Goal: Task Accomplishment & Management: Complete application form

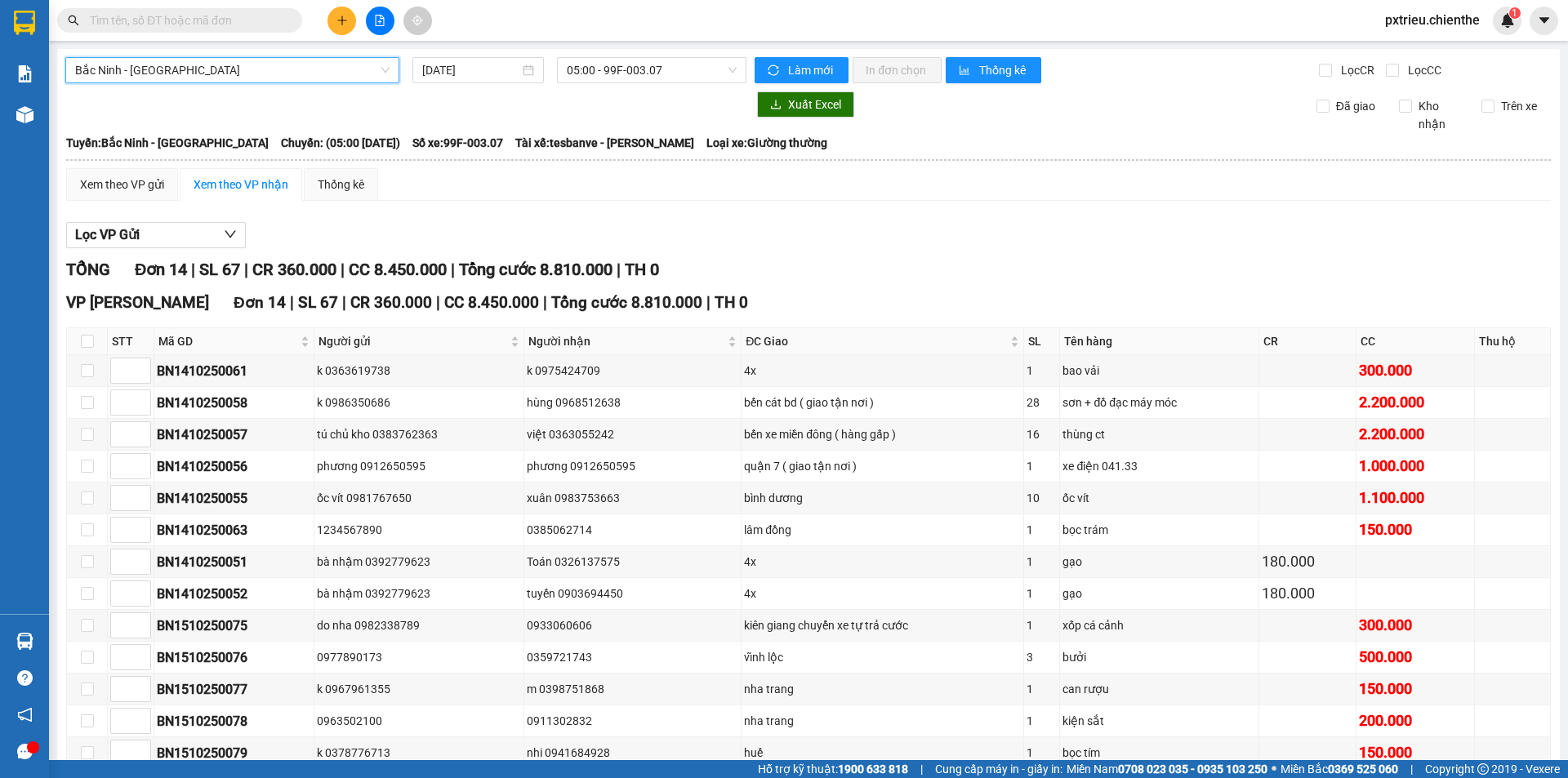
scroll to position [125, 0]
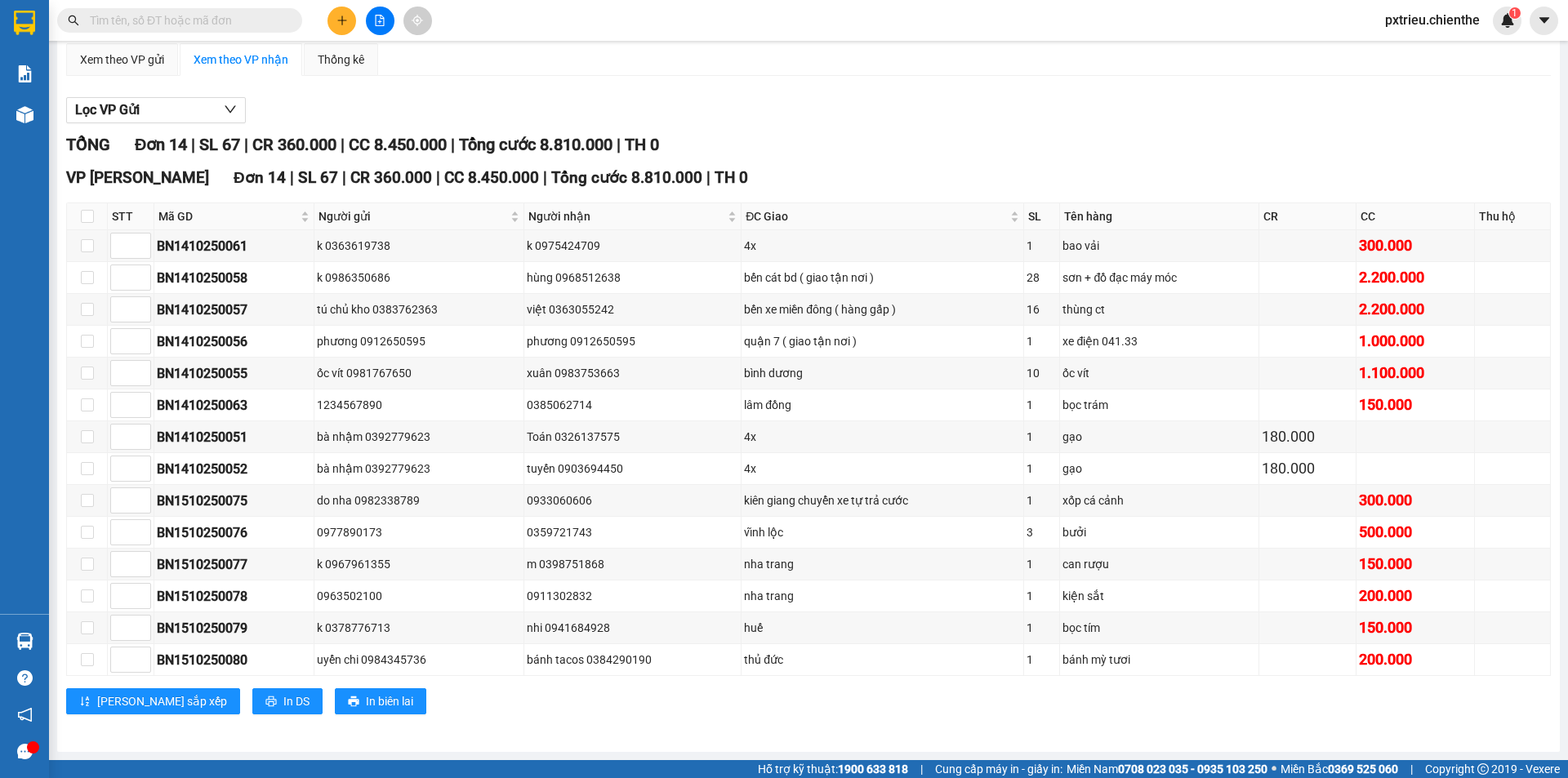
click at [152, 33] on div "Kết quả tìm kiếm ( 0 ) Bộ lọc No Data" at bounding box center [159, 21] width 319 height 28
click at [153, 22] on input "text" at bounding box center [186, 20] width 192 height 18
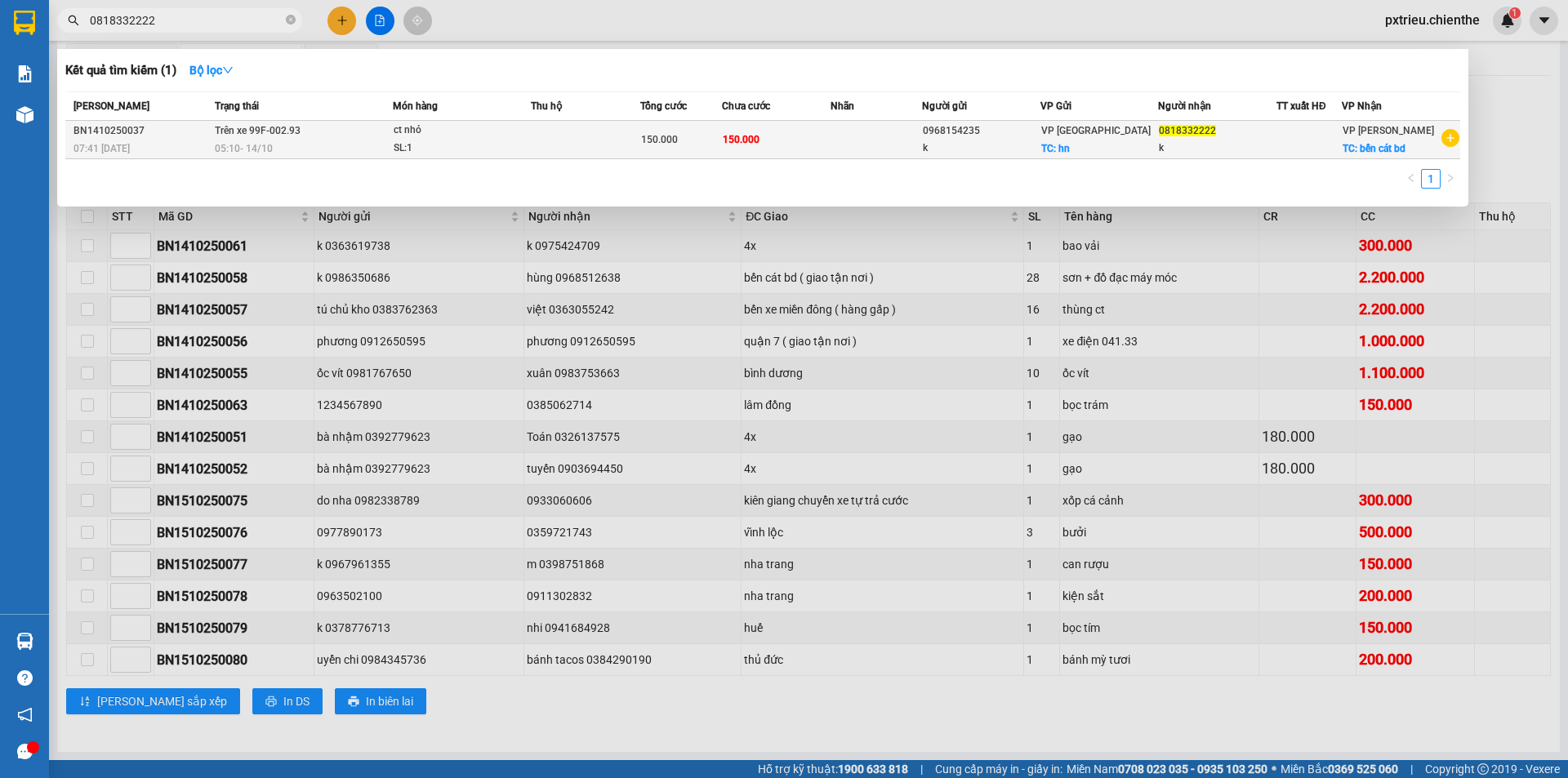
type input "0818332222"
click at [363, 136] on td "Trên xe 99F-002.93 05:10 [DATE]" at bounding box center [301, 140] width 182 height 39
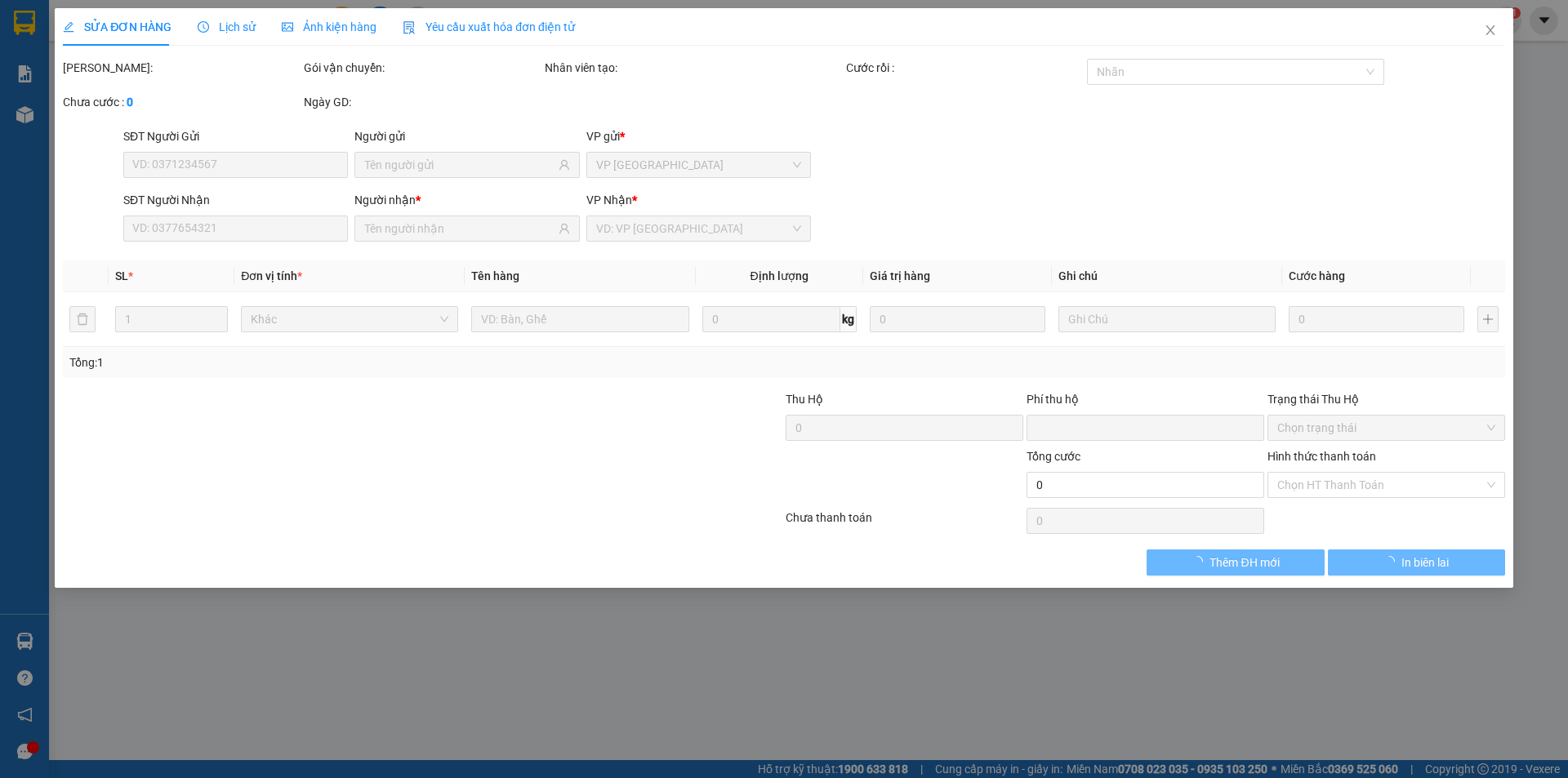
type input "0968154235"
type input "k"
type input "0818332222"
type input "k"
type input "0"
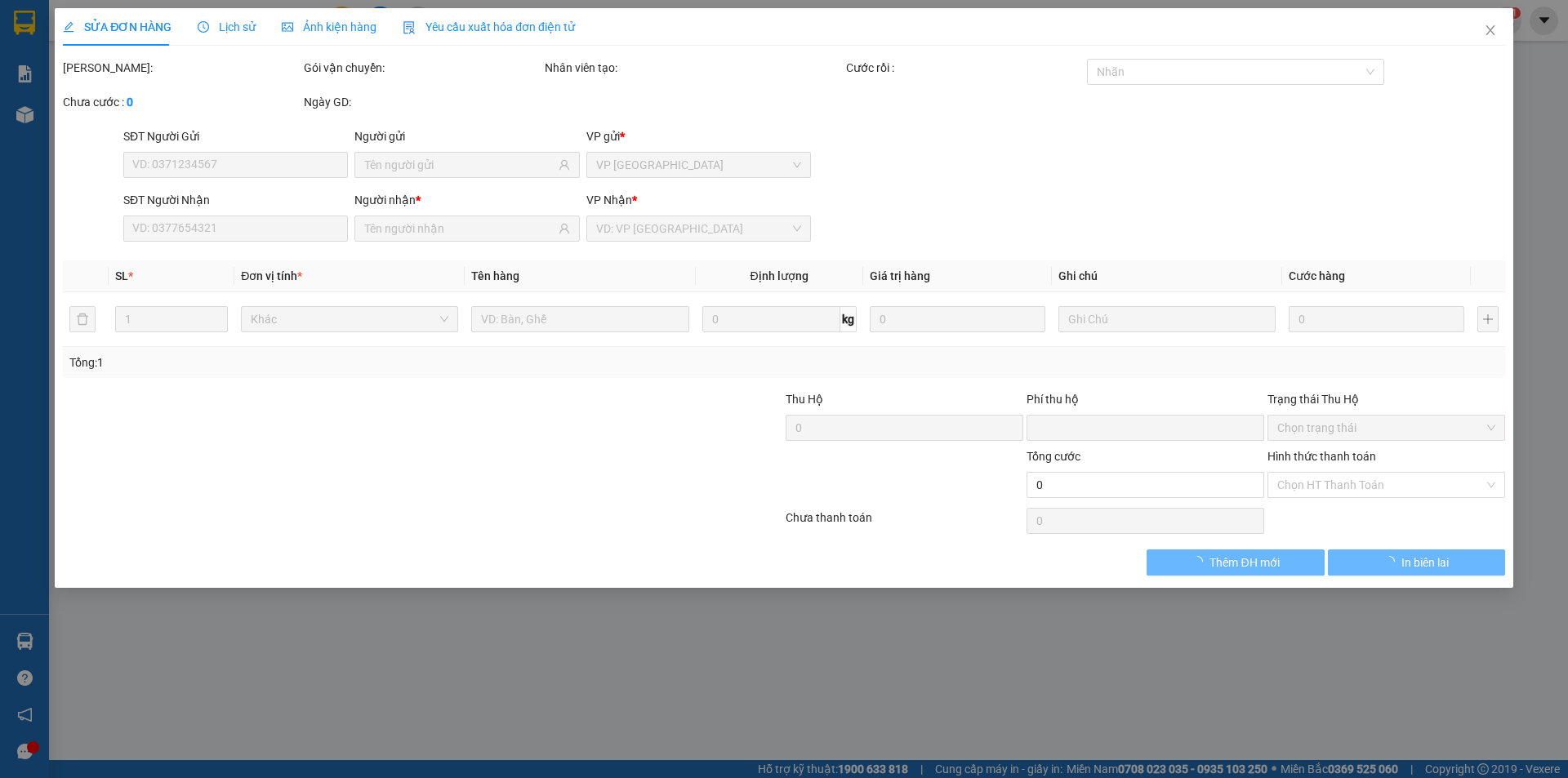
type input "150.000"
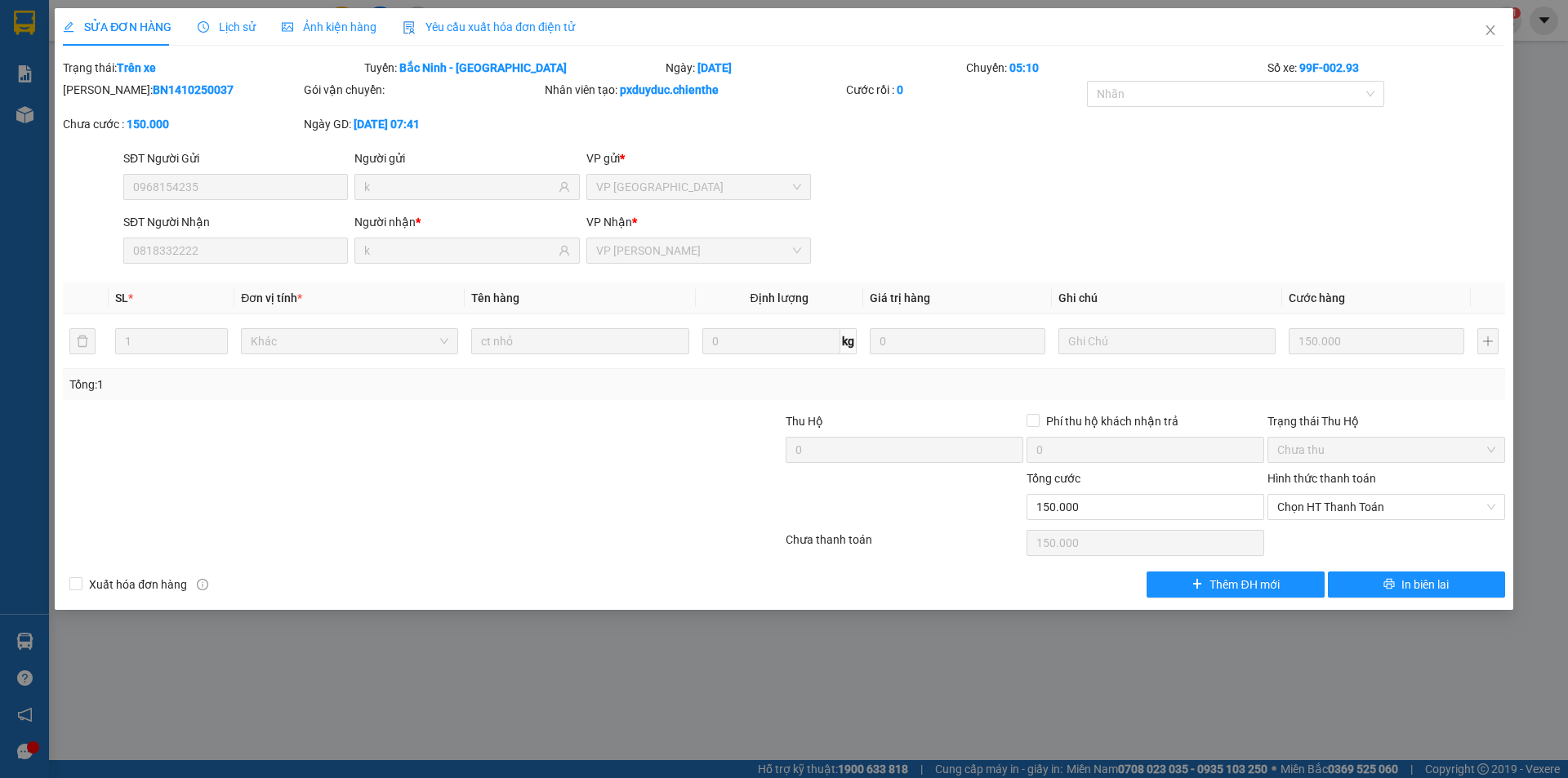
click at [351, 29] on span "Ảnh kiện hàng" at bounding box center [329, 27] width 94 height 13
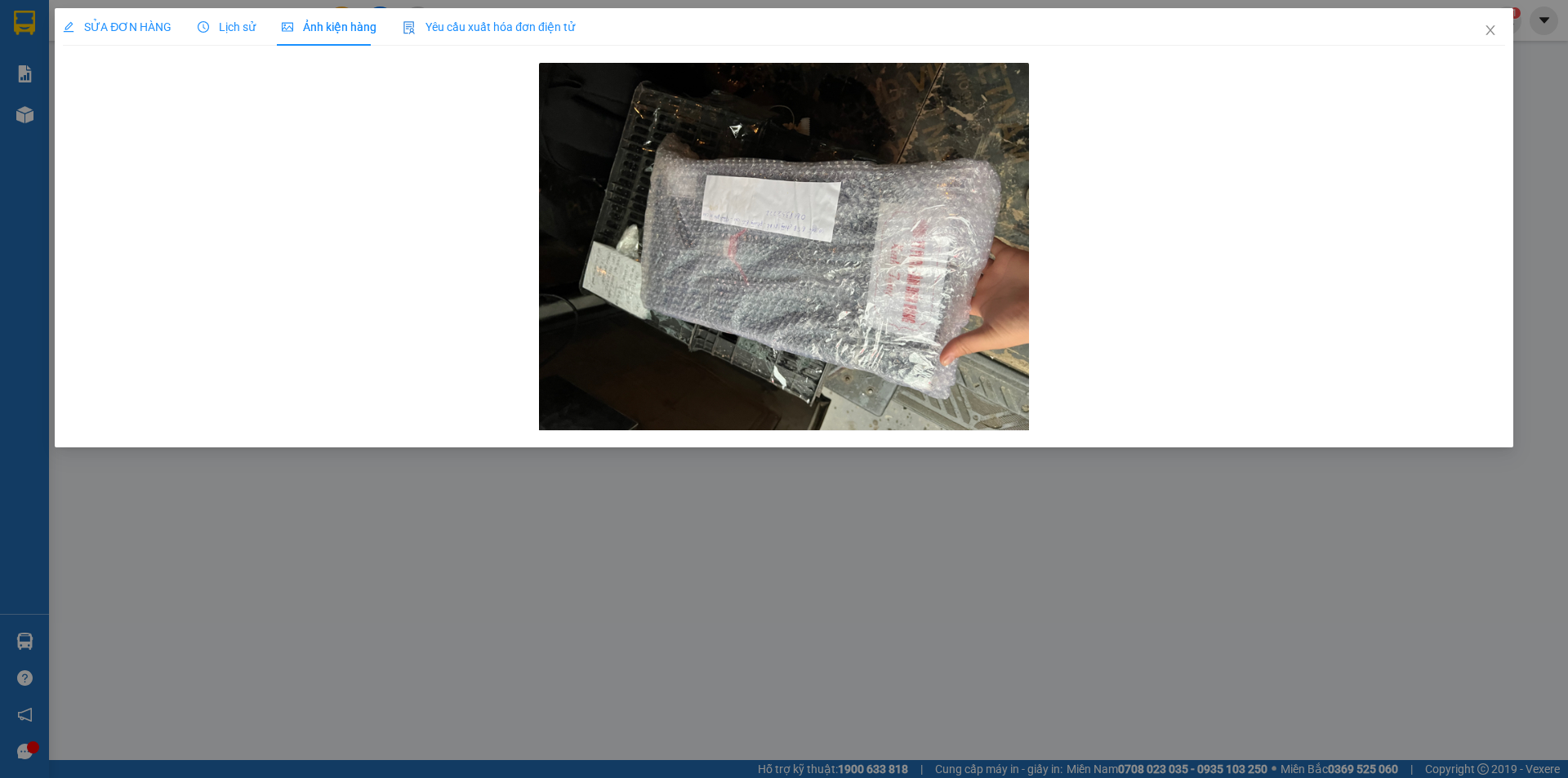
click at [244, 29] on span "Lịch sử" at bounding box center [226, 27] width 58 height 13
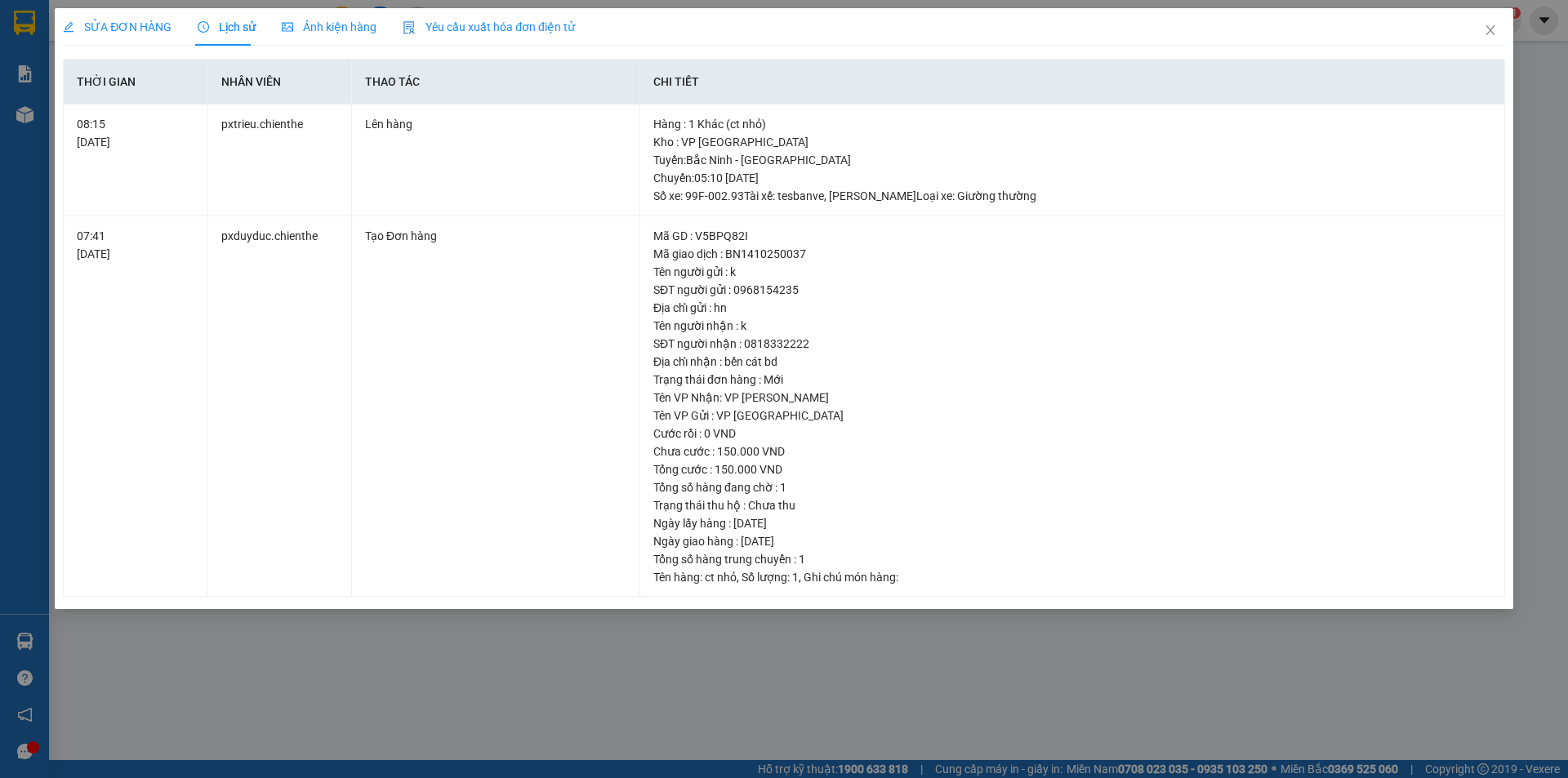
click at [336, 27] on span "Ảnh kiện hàng" at bounding box center [329, 27] width 94 height 13
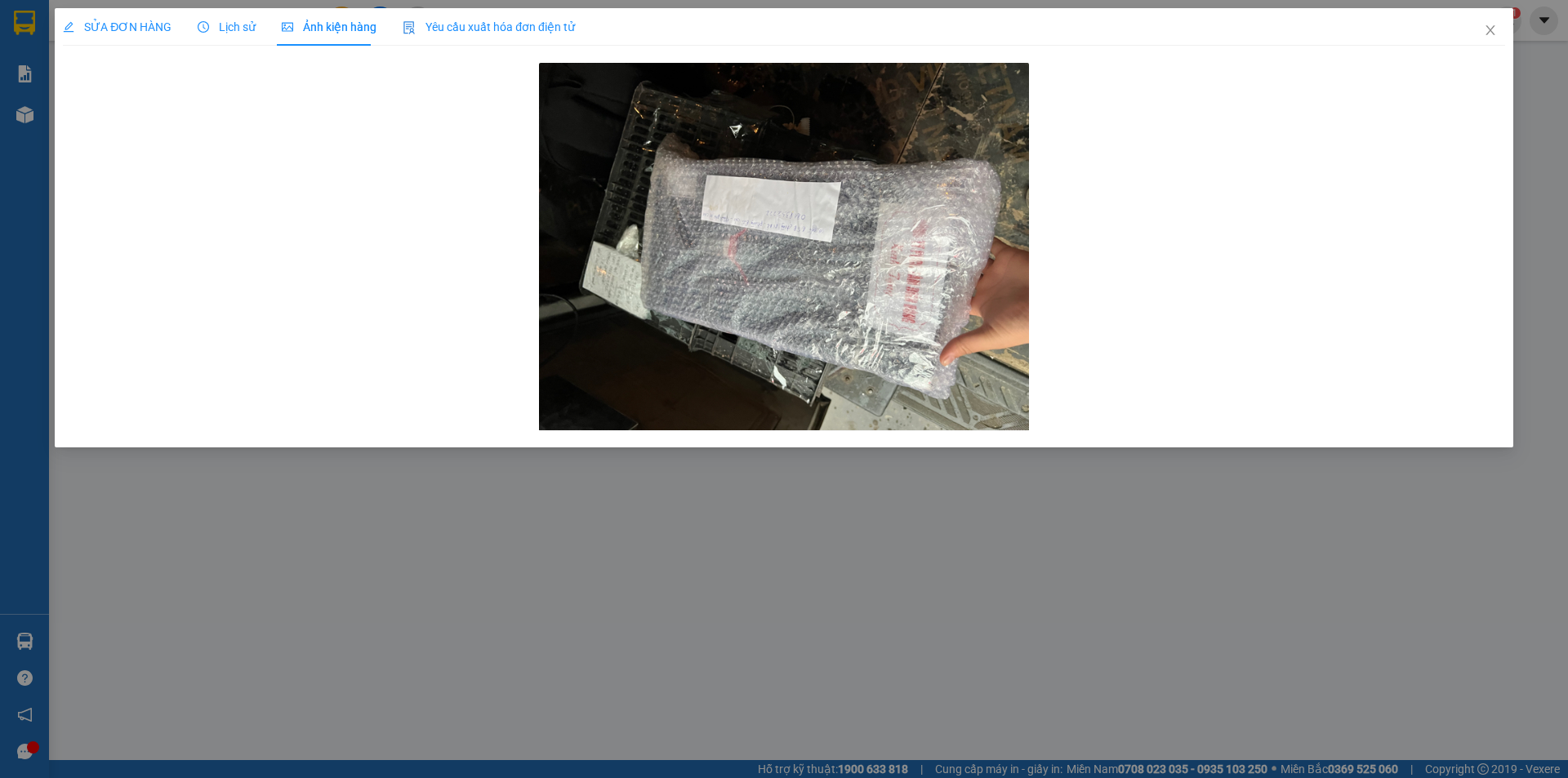
click at [240, 40] on div "Lịch sử" at bounding box center [226, 27] width 58 height 38
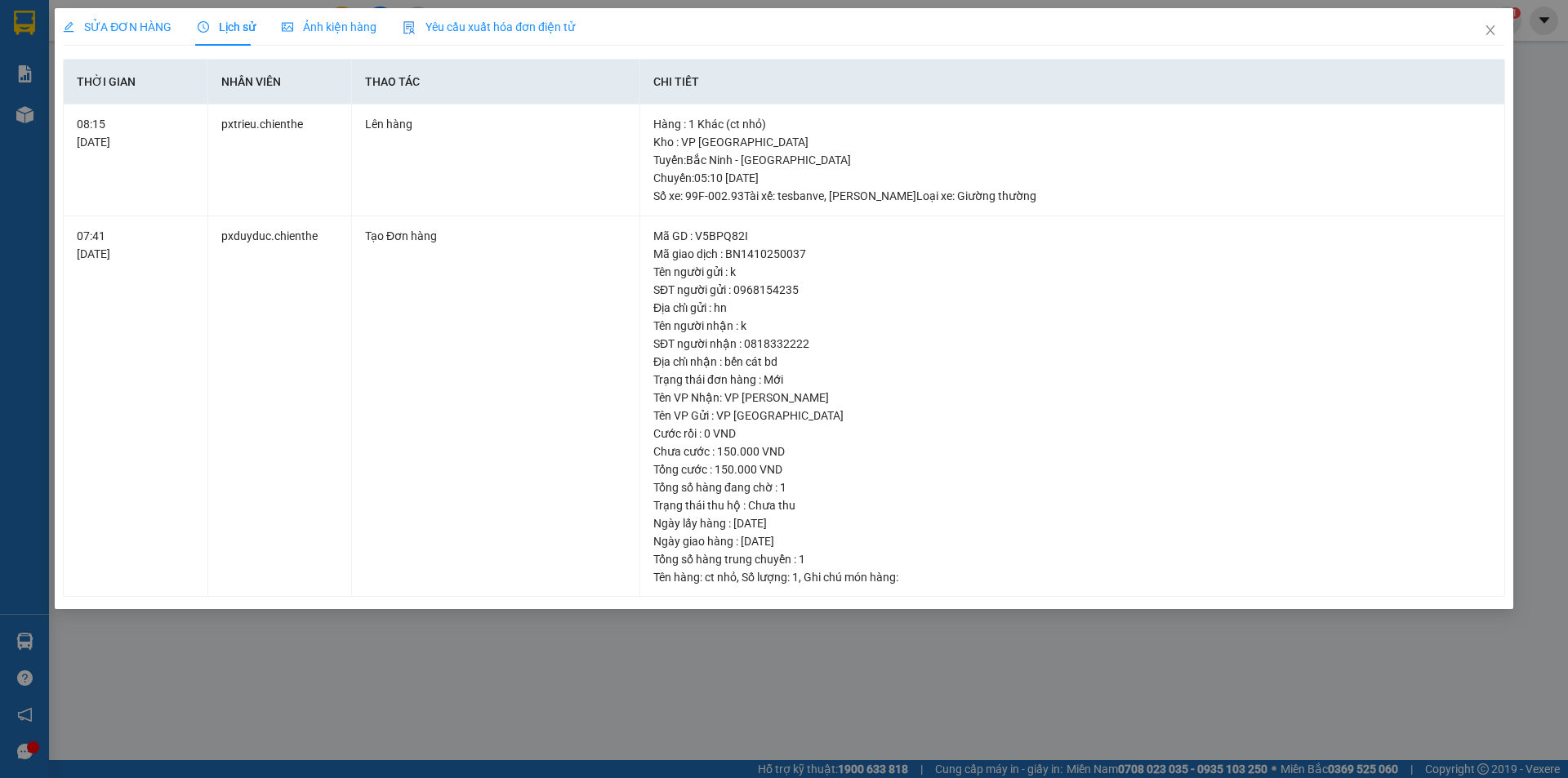
click at [233, 23] on span "Lịch sử" at bounding box center [226, 27] width 58 height 13
click at [338, 27] on span "Ảnh kiện hàng" at bounding box center [329, 27] width 94 height 13
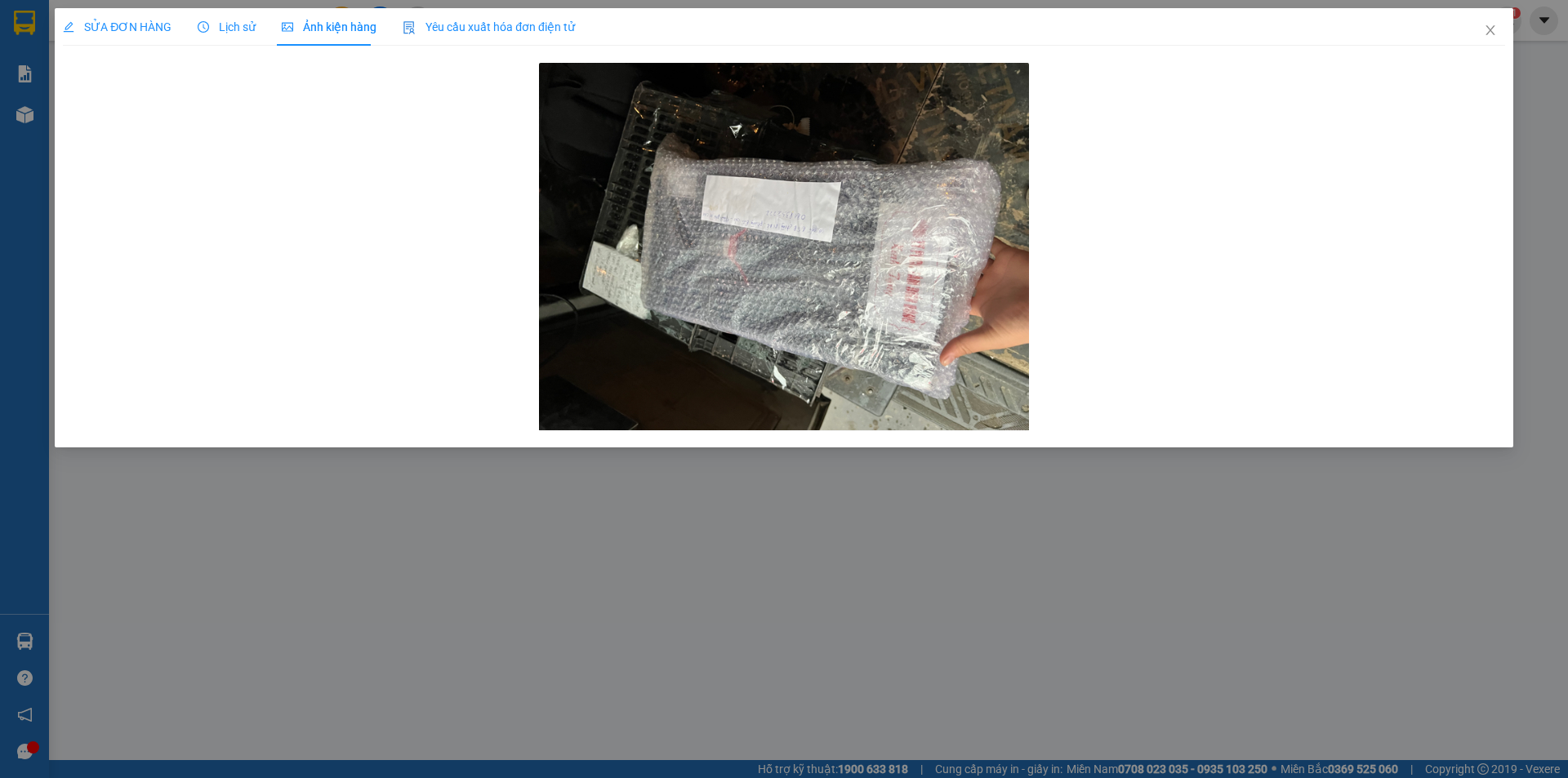
click at [224, 27] on span "Lịch sử" at bounding box center [226, 27] width 58 height 13
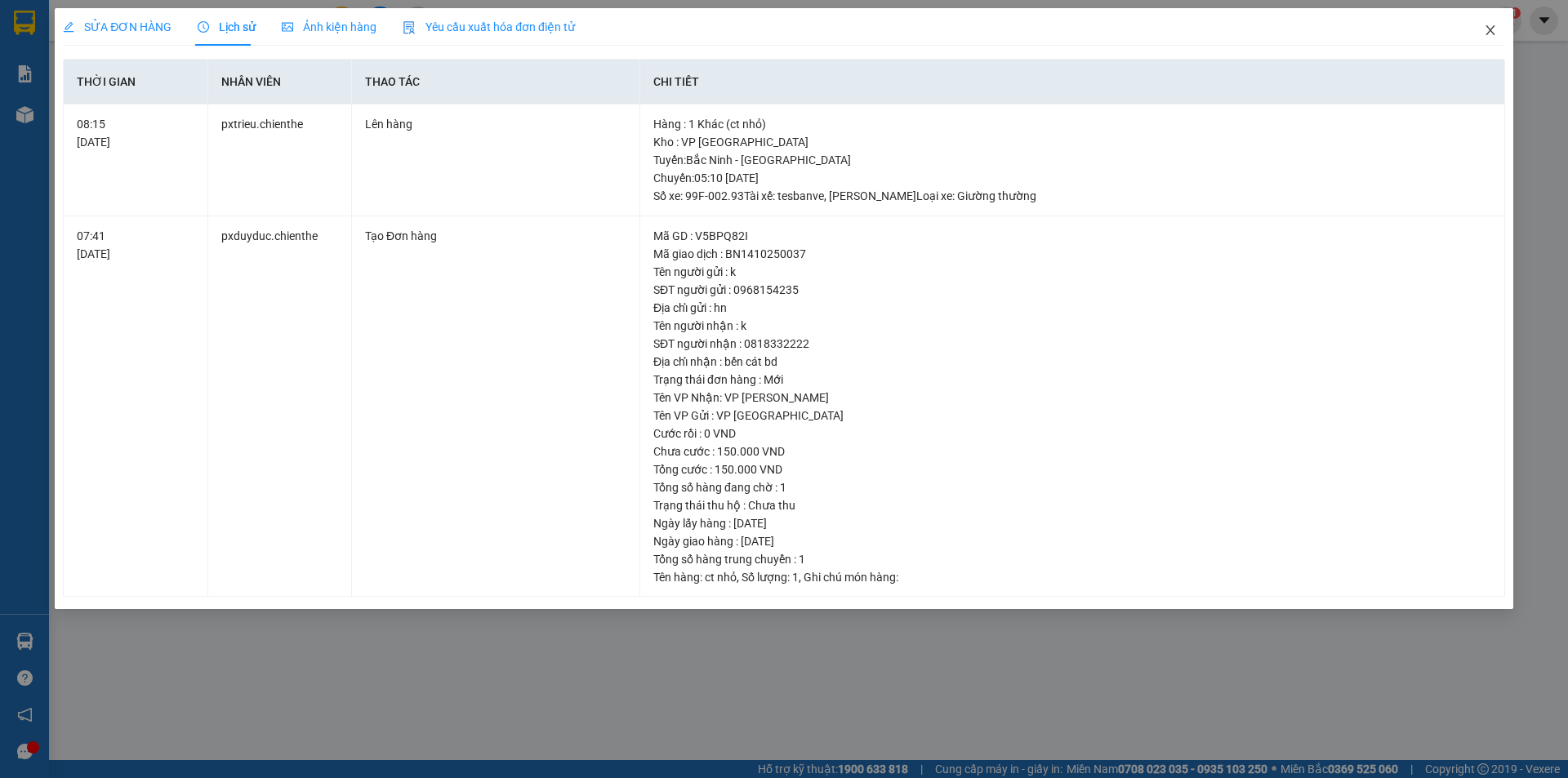
click at [1486, 34] on icon "close" at bounding box center [1491, 30] width 13 height 13
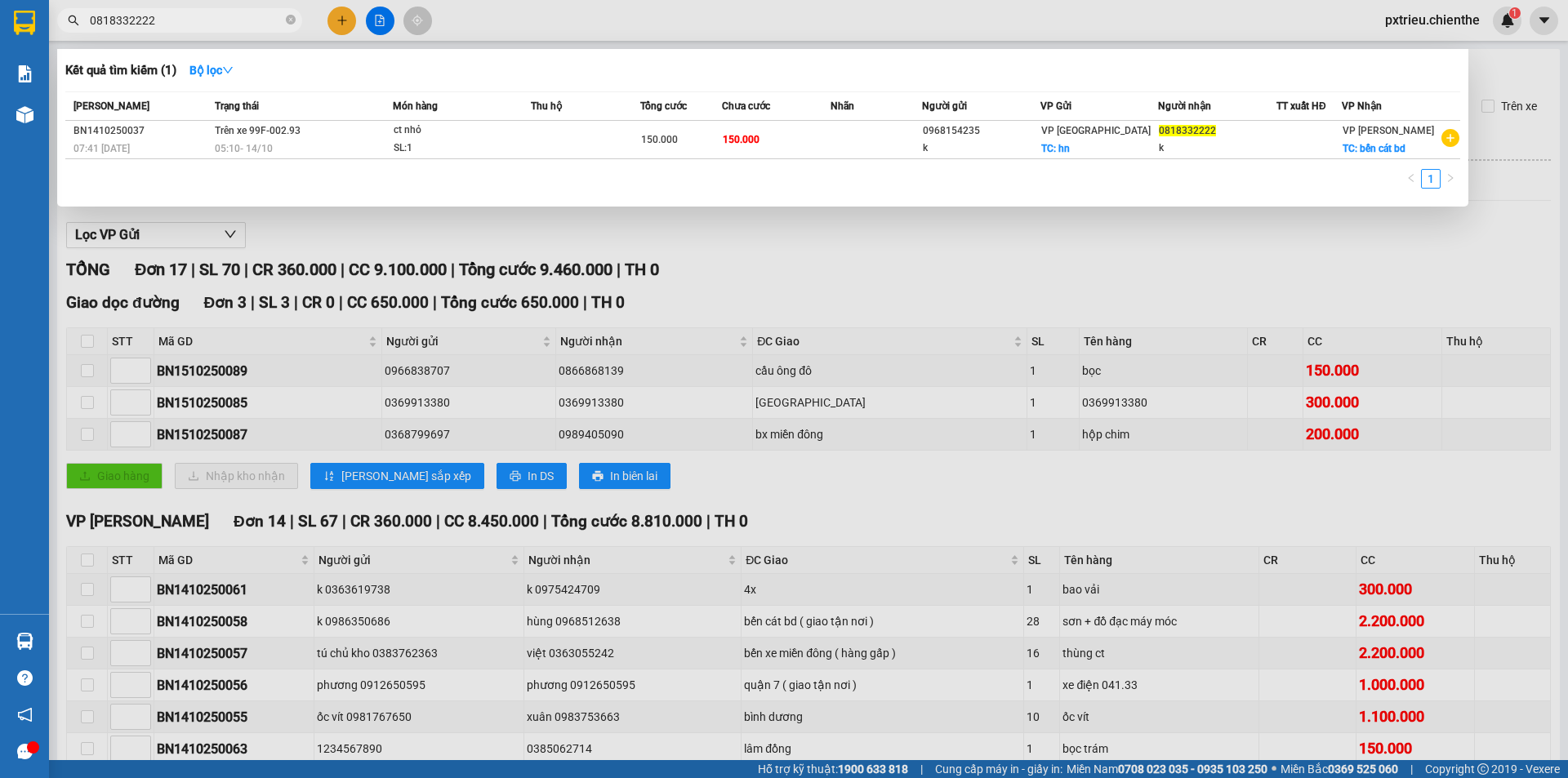
drag, startPoint x: 165, startPoint y: 17, endPoint x: 79, endPoint y: 13, distance: 86.1
click at [79, 13] on span "0818332222" at bounding box center [180, 21] width 245 height 25
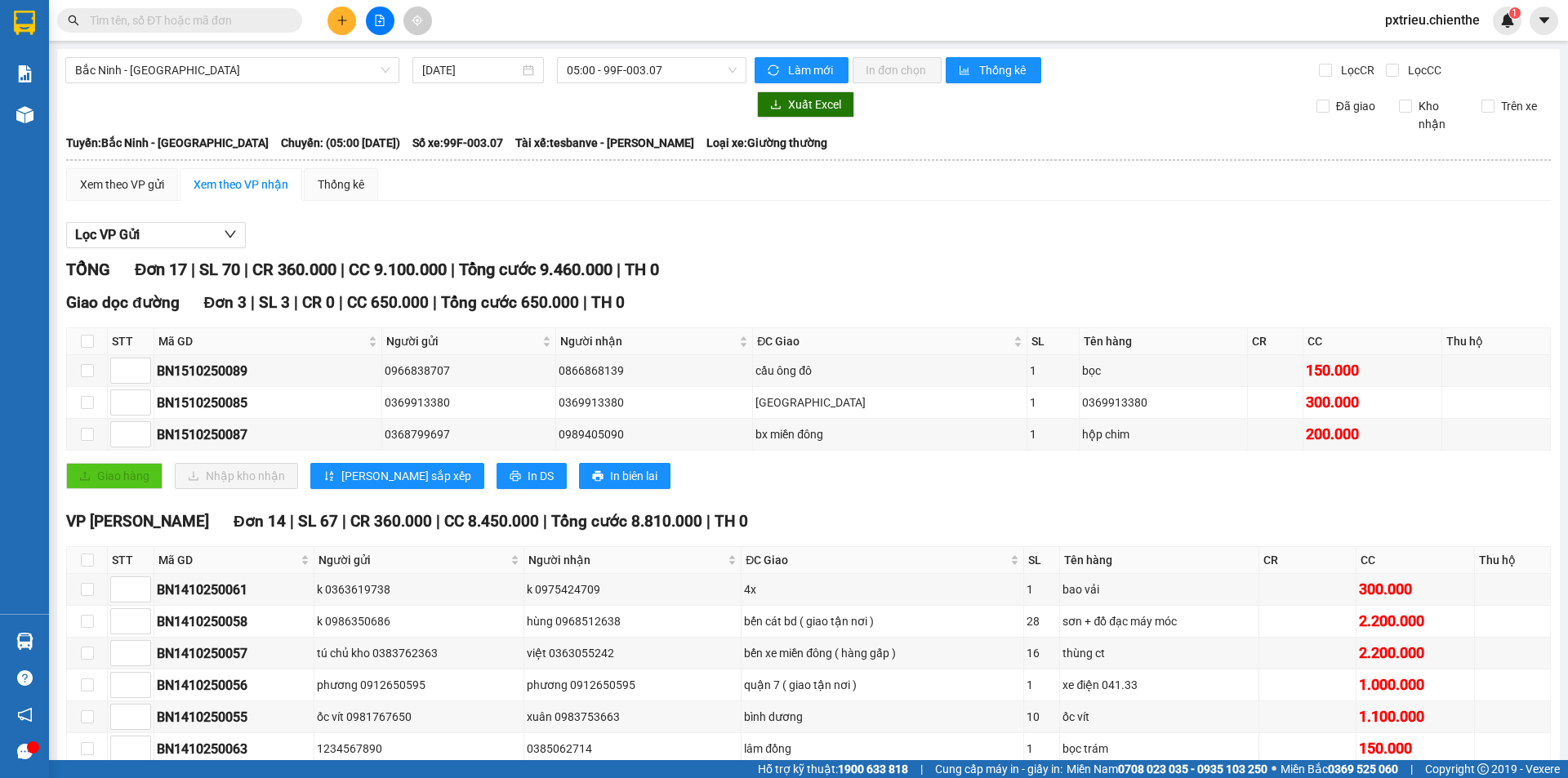
click at [149, 23] on input "text" at bounding box center [186, 20] width 192 height 18
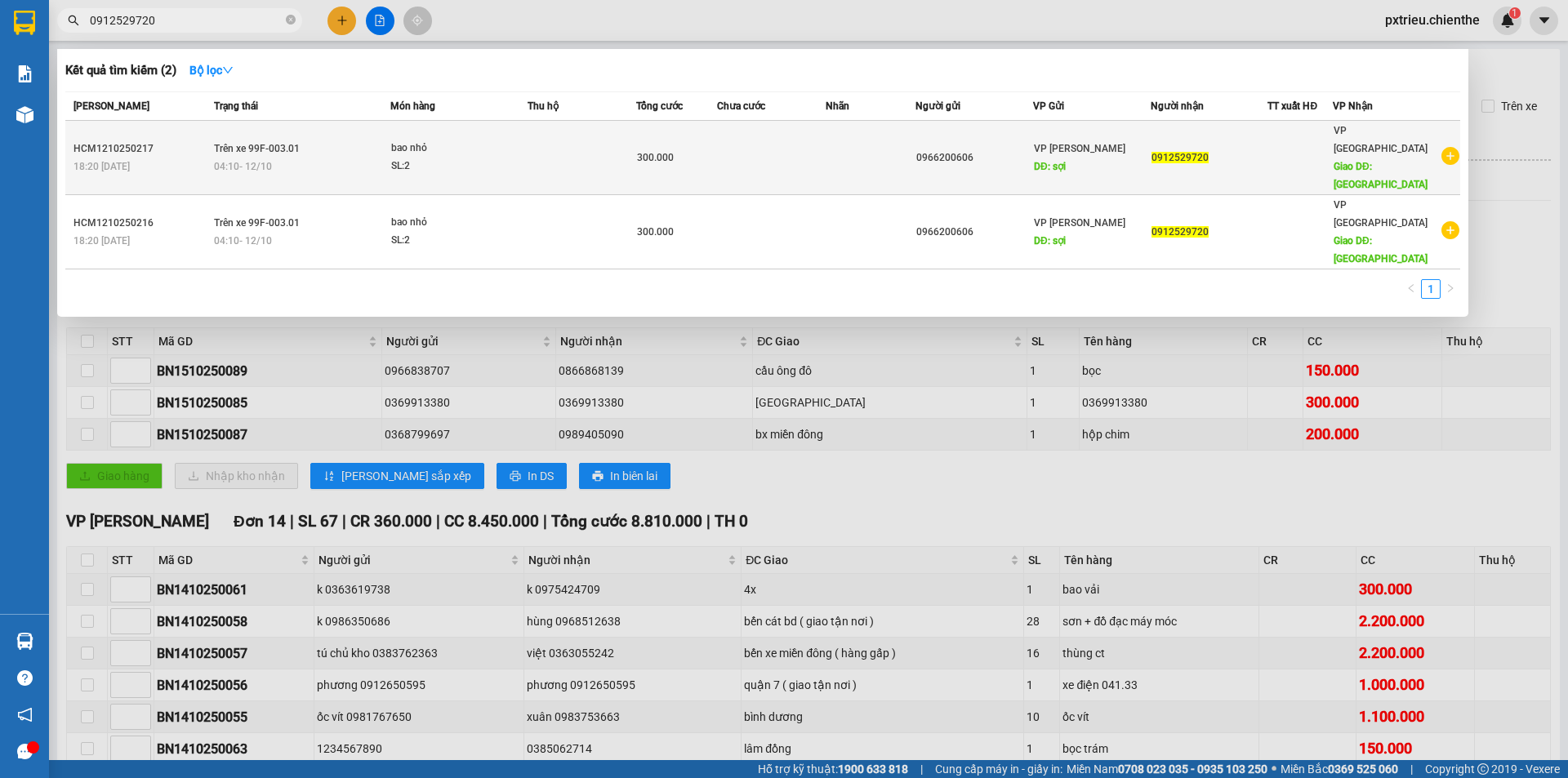
type input "0912529720"
click at [409, 140] on div "bao nhỏ" at bounding box center [453, 148] width 123 height 18
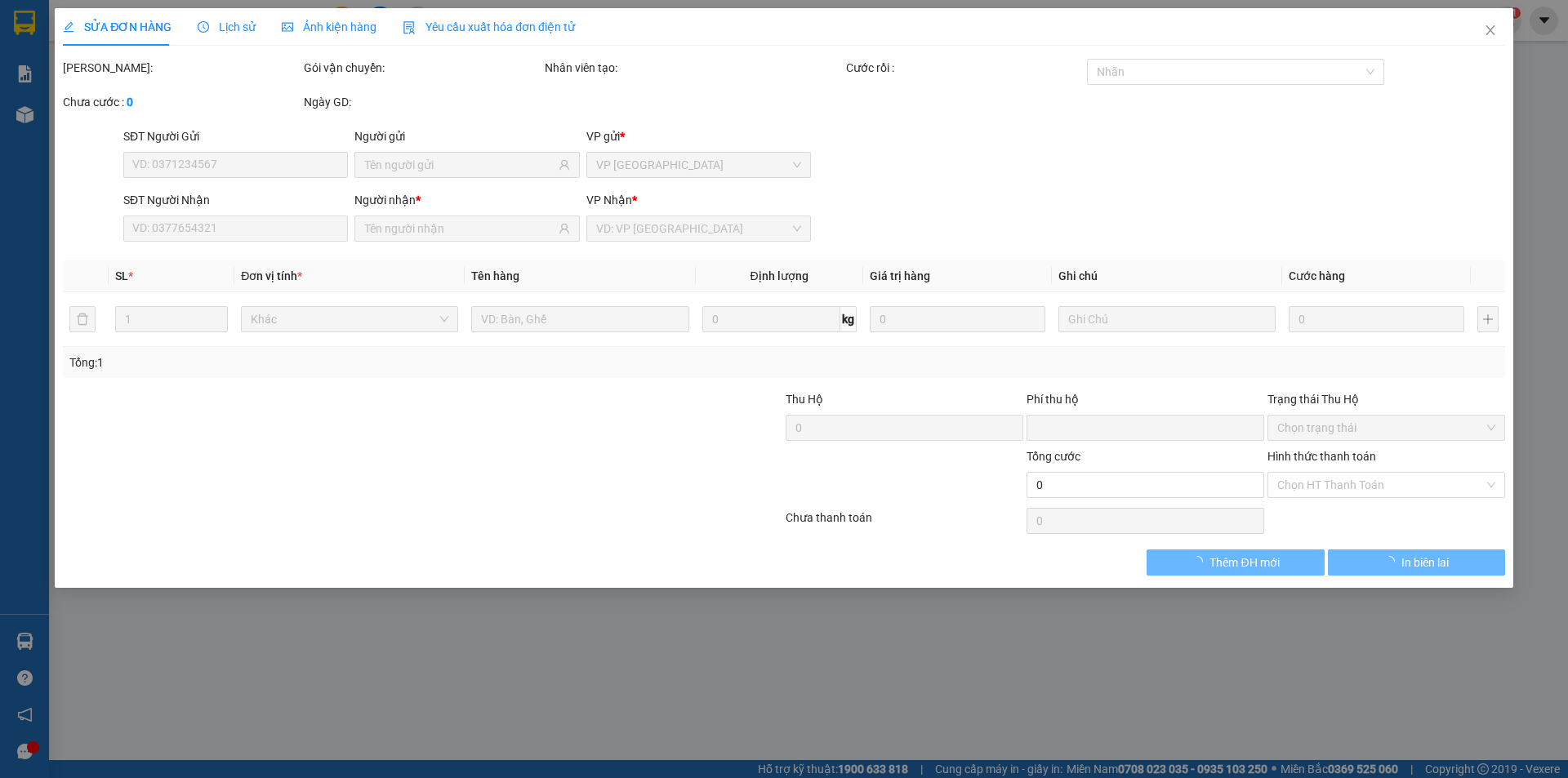
type input "0966200606"
type input "0912529720"
type input "0"
type input "300.000"
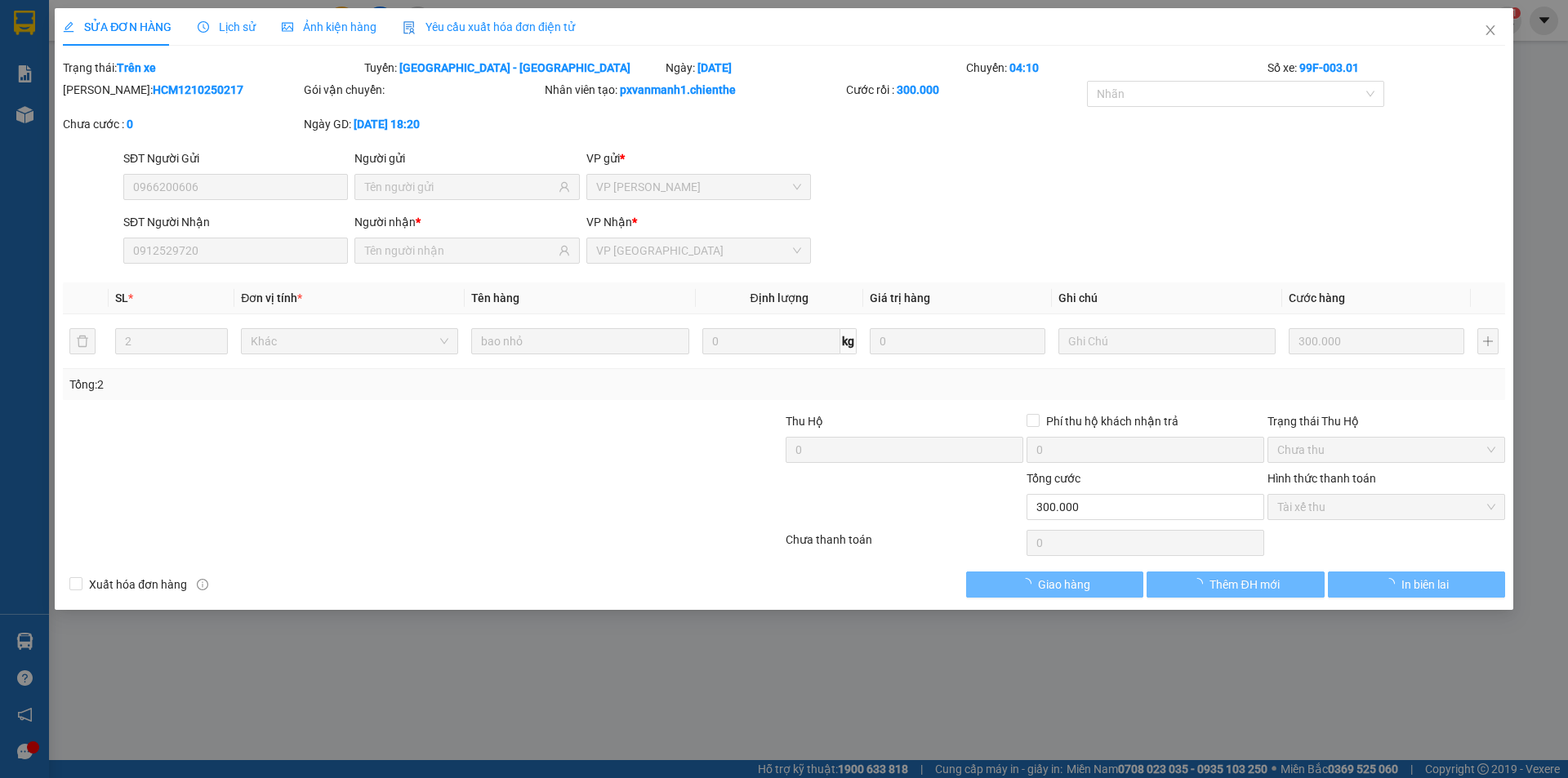
drag, startPoint x: 357, startPoint y: 10, endPoint x: 352, endPoint y: 24, distance: 14.9
click at [357, 12] on div "Ảnh kiện hàng" at bounding box center [329, 27] width 94 height 38
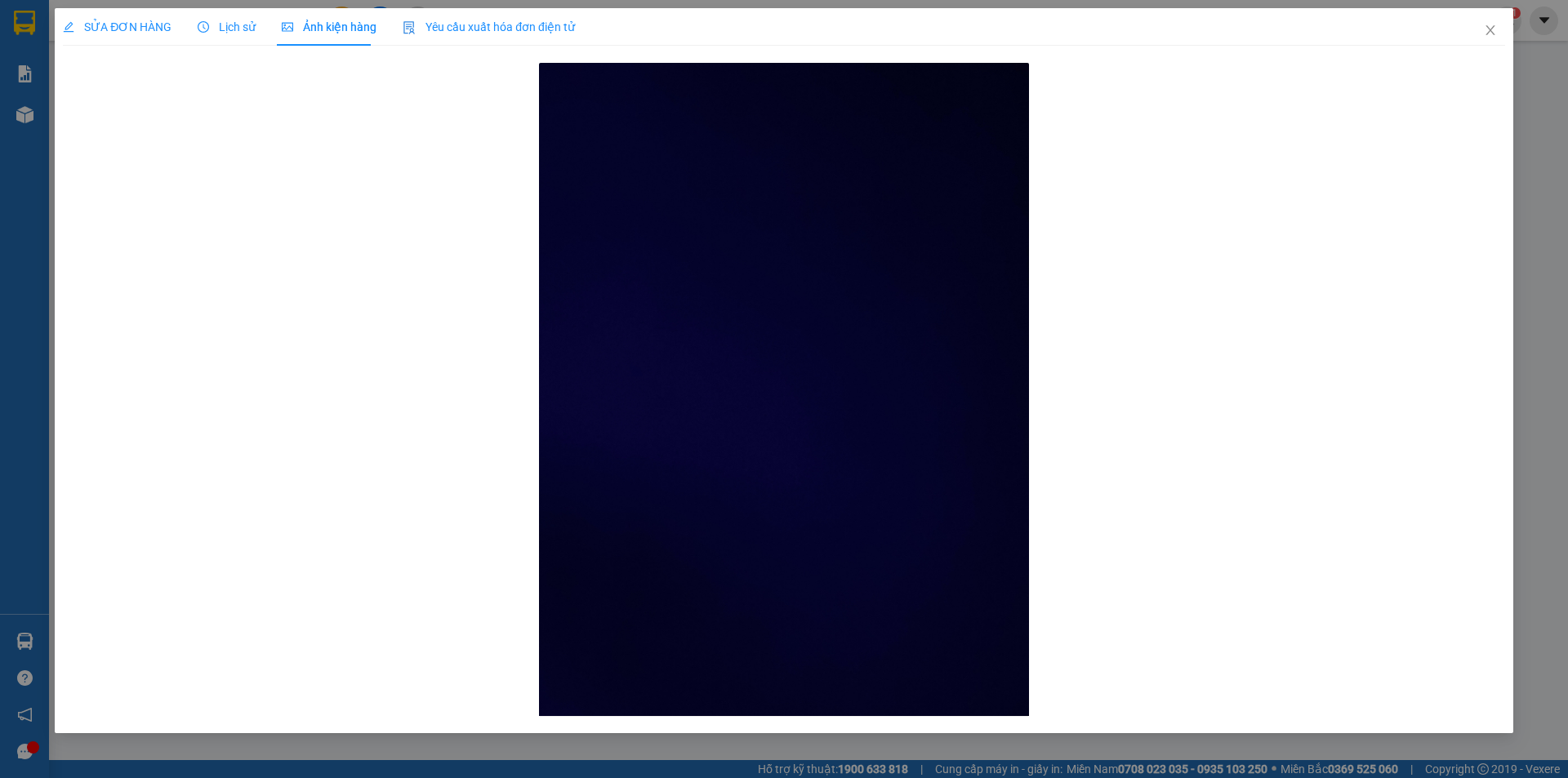
click at [239, 28] on span "Lịch sử" at bounding box center [226, 27] width 58 height 13
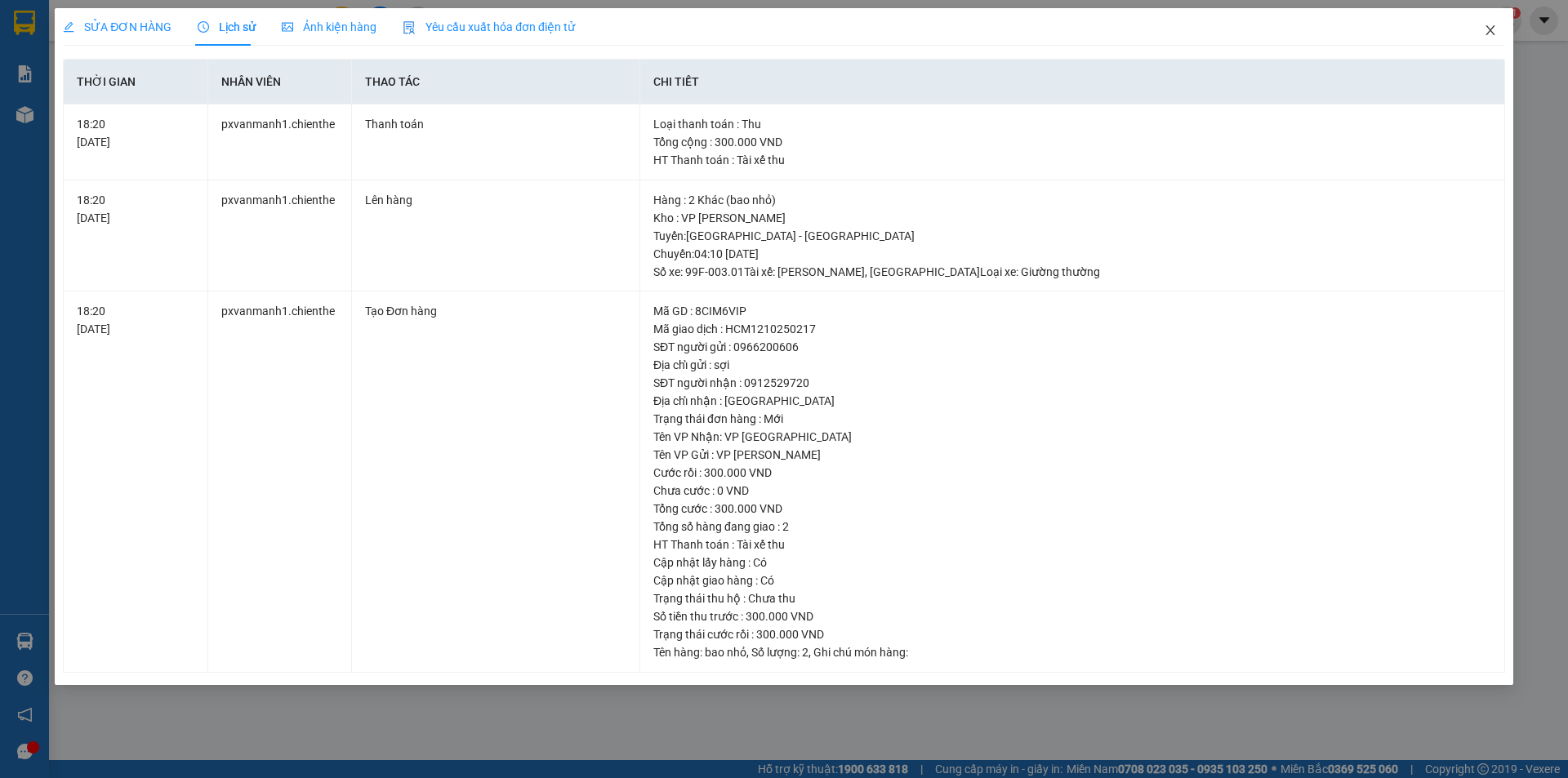
click at [1485, 31] on icon "close" at bounding box center [1491, 30] width 13 height 13
